Goal: Check status: Check status

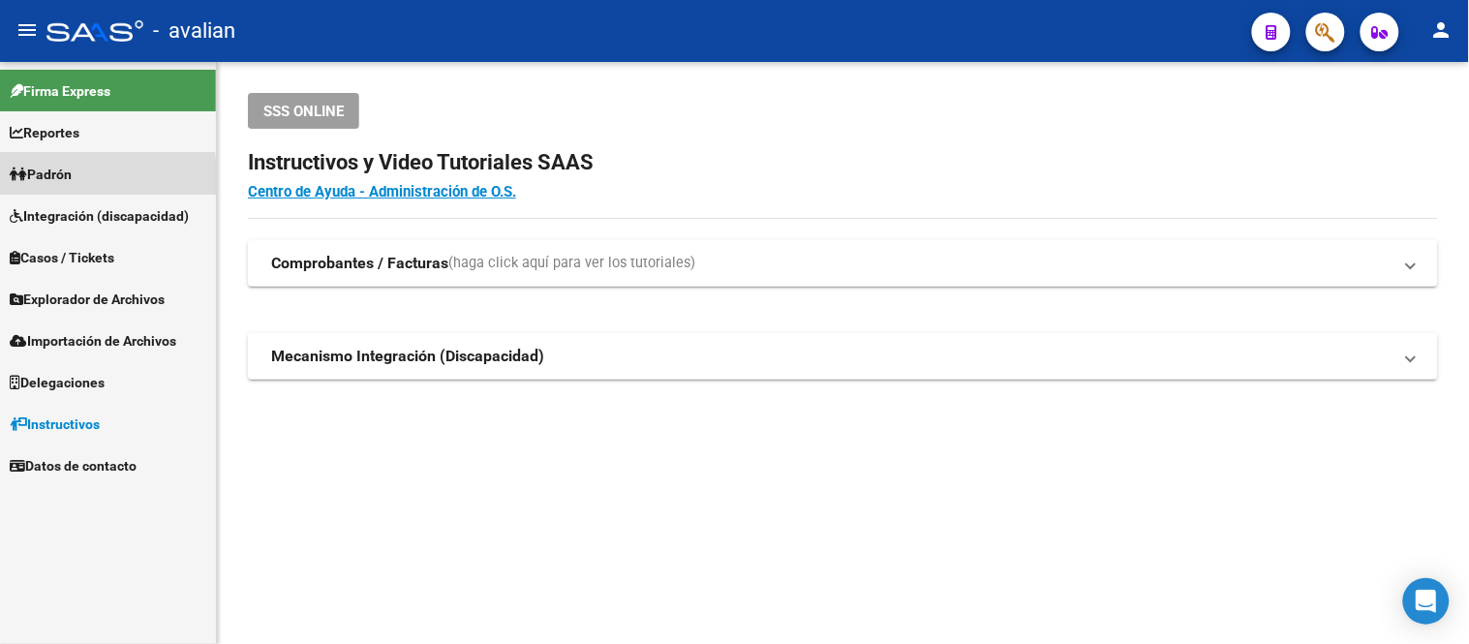
click at [52, 175] on span "Padrón" at bounding box center [41, 174] width 62 height 21
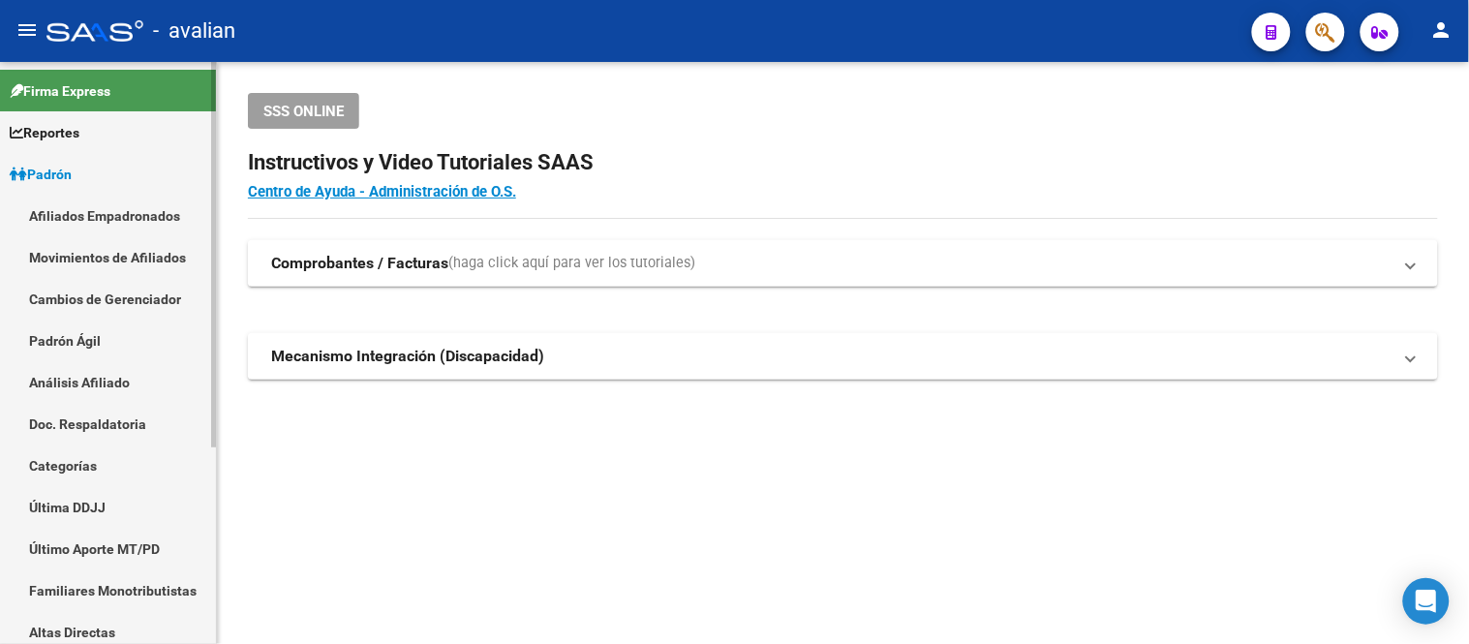
click at [75, 215] on link "Afiliados Empadronados" at bounding box center [108, 216] width 216 height 42
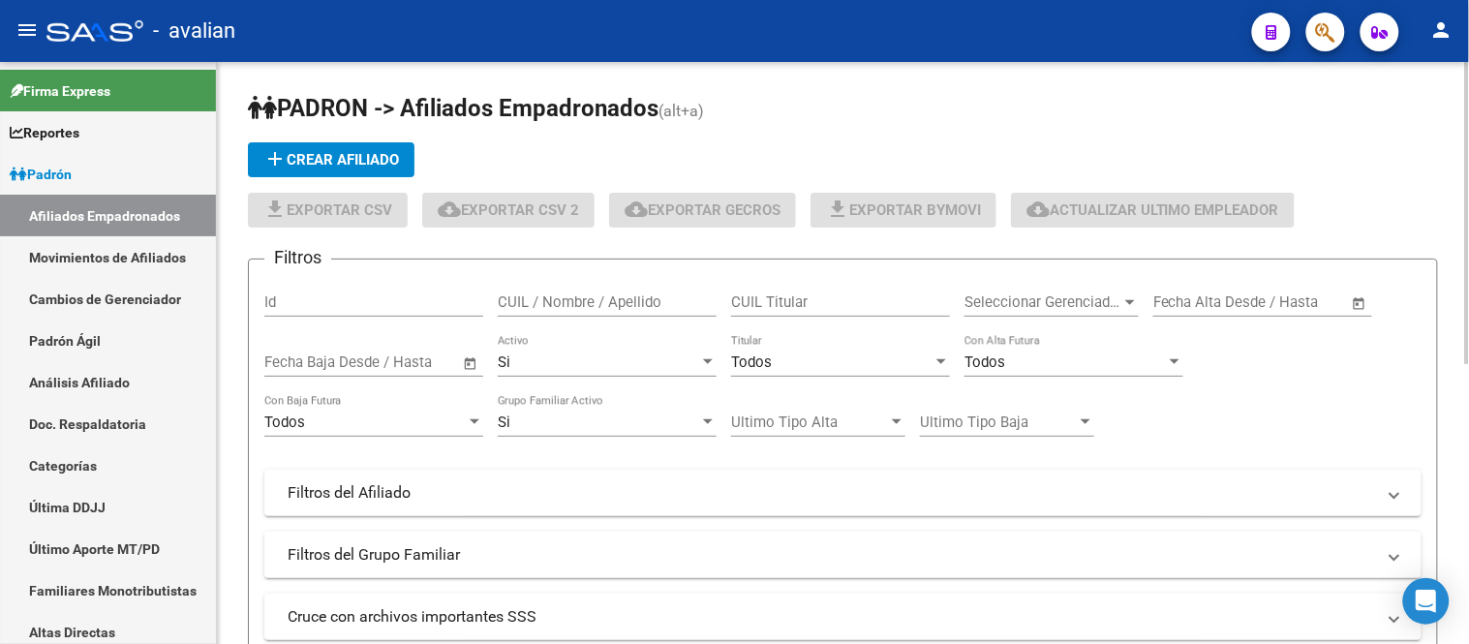
click at [516, 308] on input "CUIL / Nombre / Apellido" at bounding box center [607, 301] width 219 height 17
paste input "27453502983"
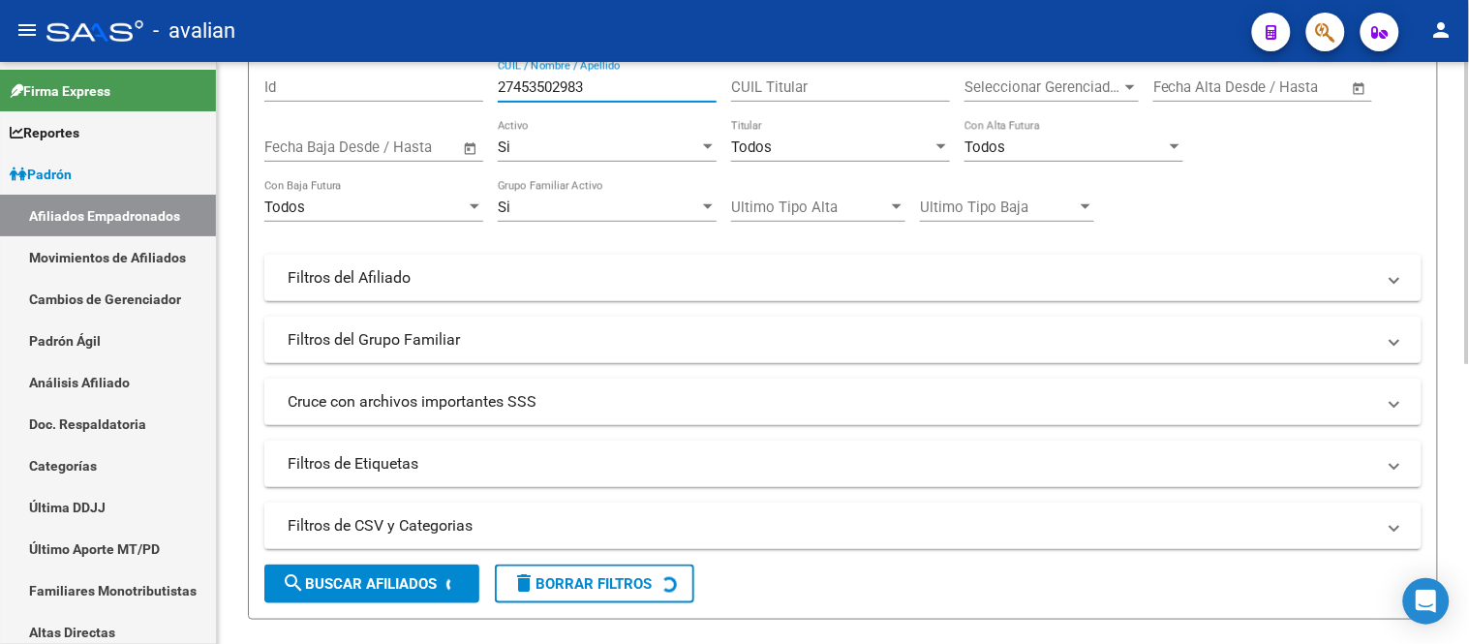
scroll to position [430, 0]
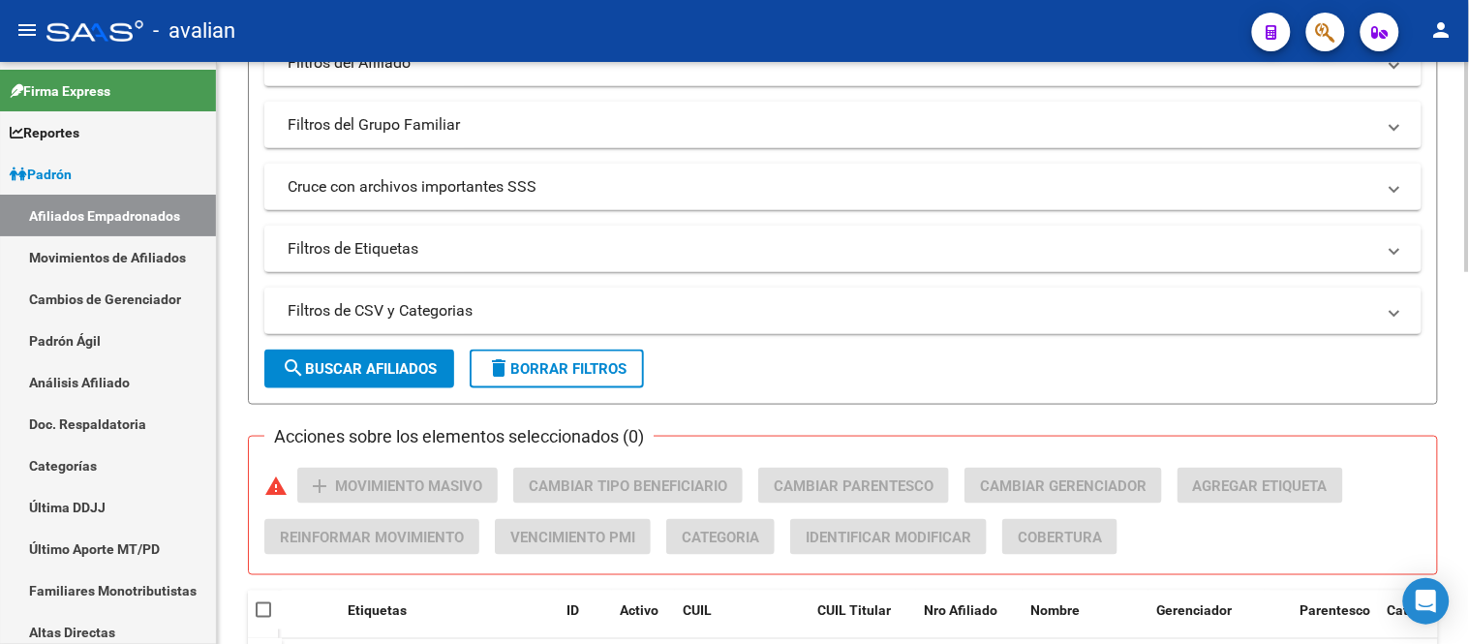
type input "27453502983"
click at [404, 370] on span "search Buscar Afiliados" at bounding box center [359, 368] width 155 height 17
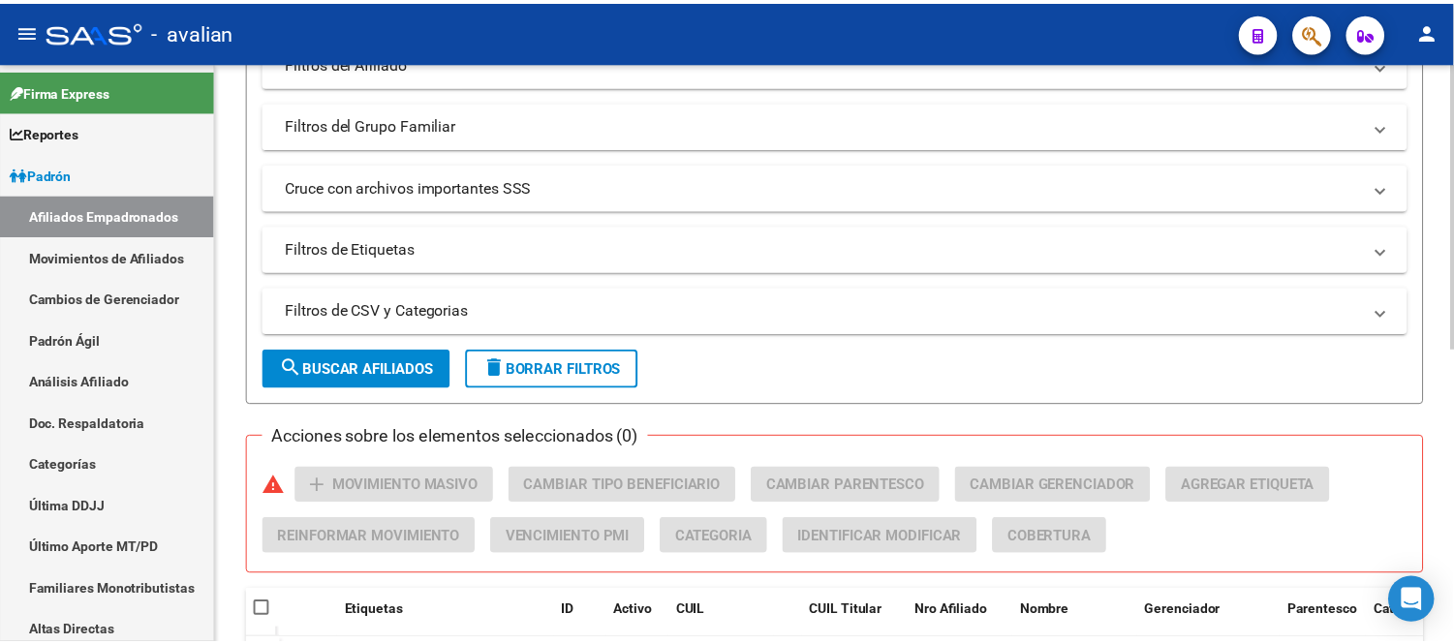
scroll to position [602, 0]
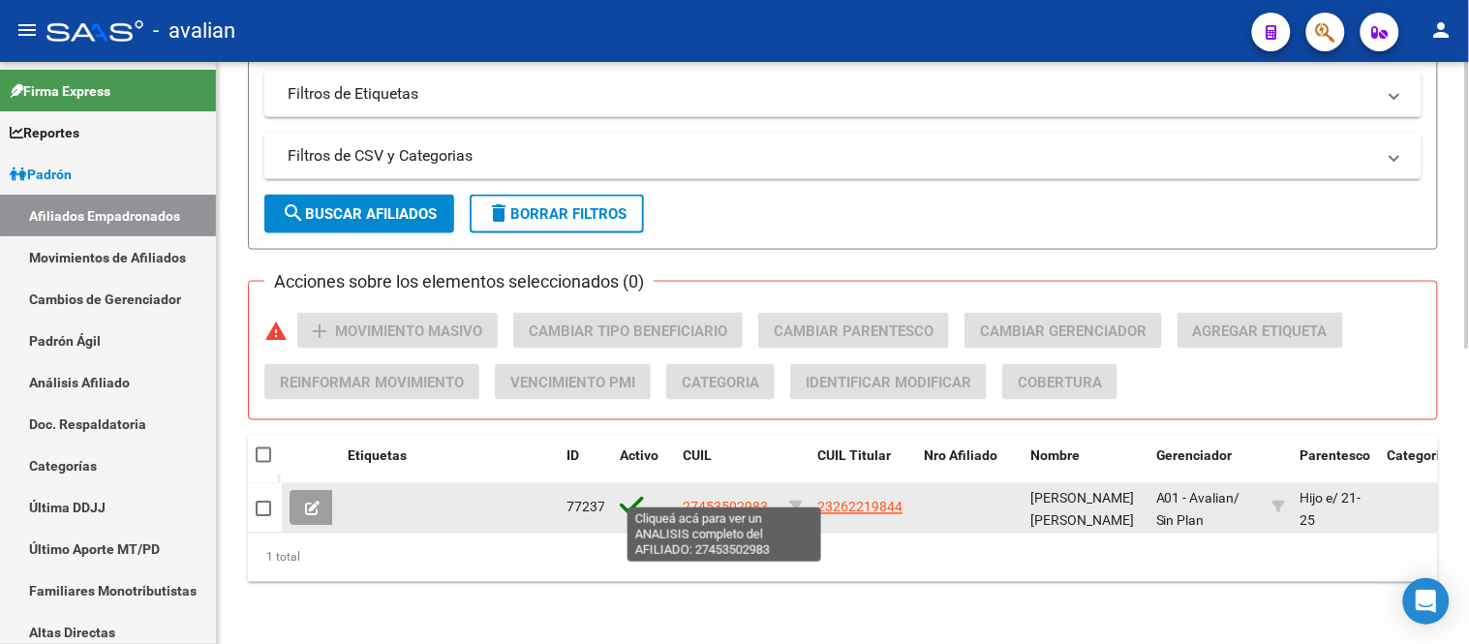
click at [729, 500] on span "27453502983" at bounding box center [725, 507] width 85 height 15
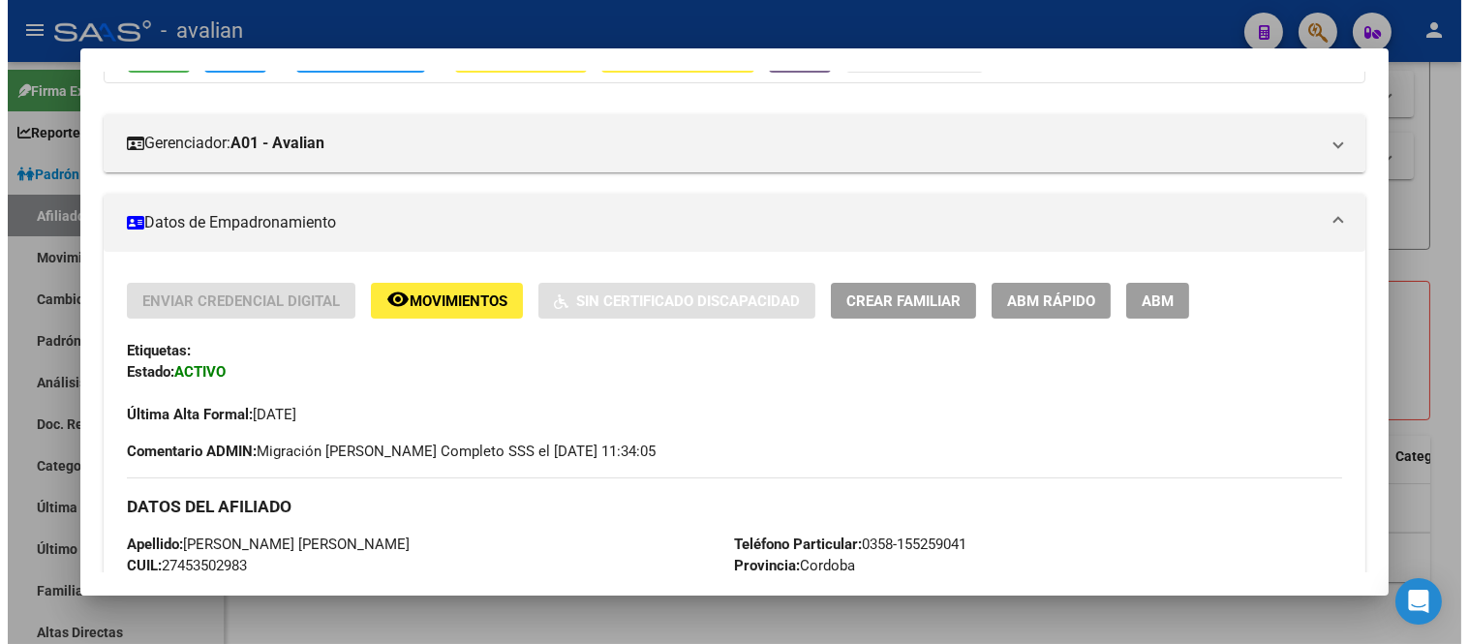
scroll to position [108, 0]
